Goal: Find specific page/section: Find specific page/section

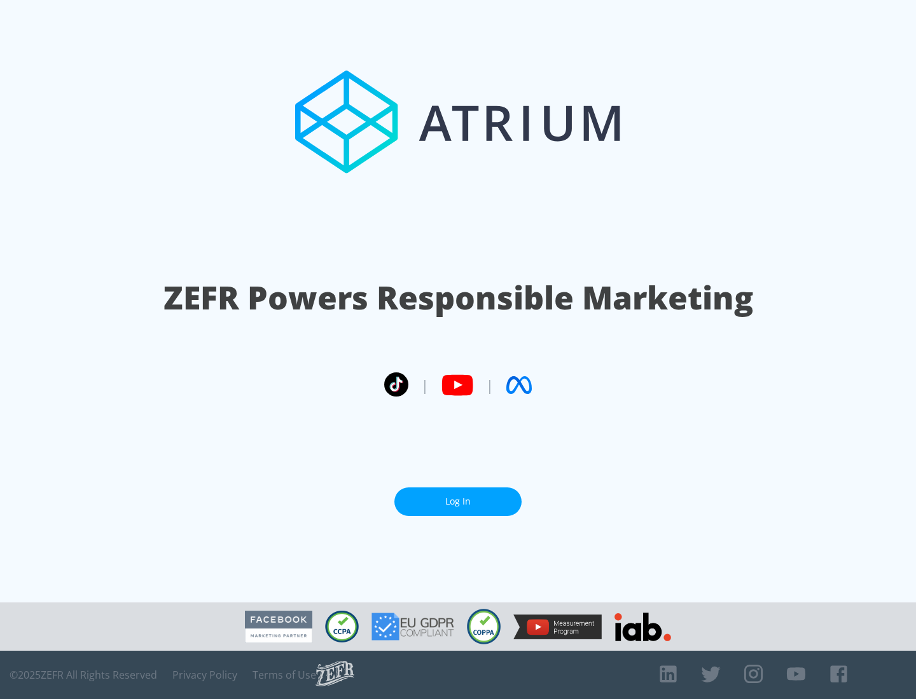
click at [458, 497] on link "Log In" at bounding box center [457, 502] width 127 height 29
